Goal: Information Seeking & Learning: Learn about a topic

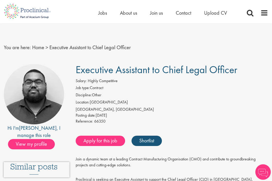
drag, startPoint x: 0, startPoint y: 0, endPoint x: 250, endPoint y: 68, distance: 258.6
click at [250, 68] on h1 "Executive Assistant to Chief Legal Officer" at bounding box center [172, 69] width 192 height 11
copy span "Executive Assistant to Chief Legal Officer"
click at [247, 14] on span at bounding box center [250, 13] width 8 height 8
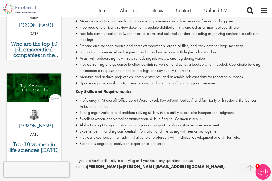
scroll to position [232, 0]
